Goal: Find specific page/section

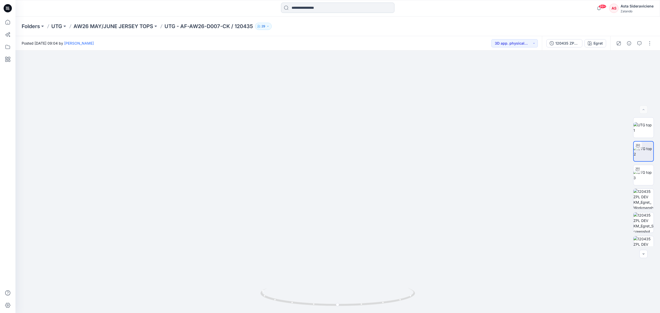
click at [9, 22] on icon at bounding box center [7, 22] width 11 height 11
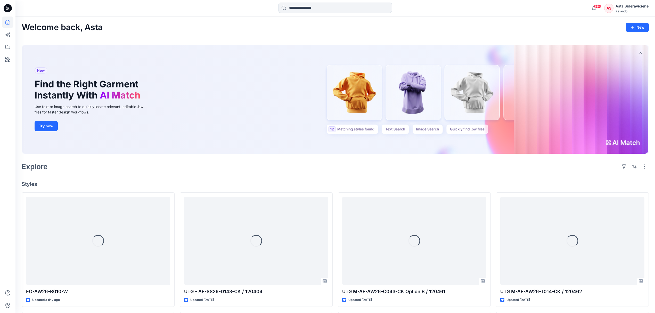
click at [304, 7] on input at bounding box center [336, 8] width 114 height 10
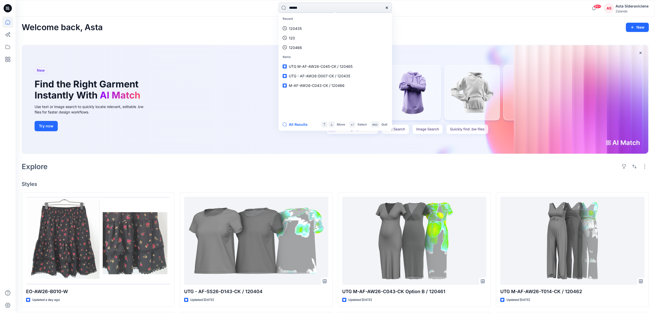
type input "******"
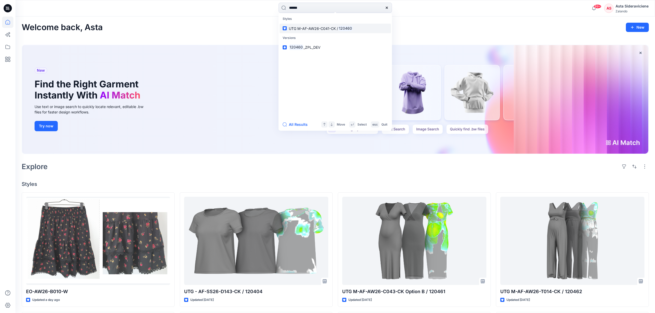
click at [321, 24] on div "Styles UTG M-AF-AW26-C041-CK / 120460" at bounding box center [335, 23] width 111 height 19
click at [325, 27] on span "UTG M-AF-AW26-C041-CK /" at bounding box center [313, 28] width 49 height 4
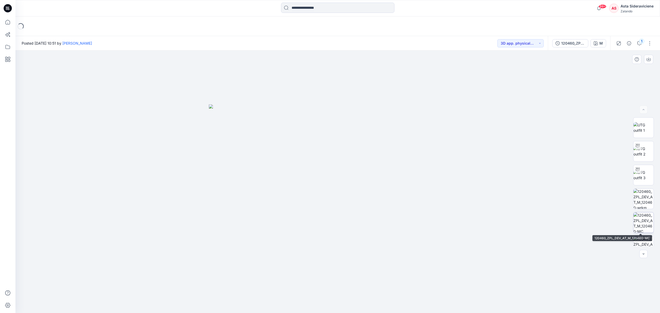
click at [642, 220] on img at bounding box center [644, 223] width 20 height 20
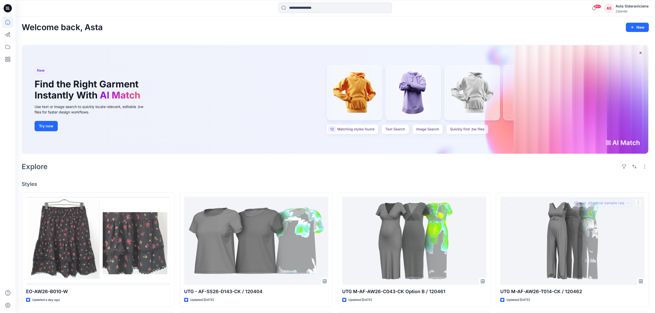
scroll to position [103, 0]
